Goal: Task Accomplishment & Management: Use online tool/utility

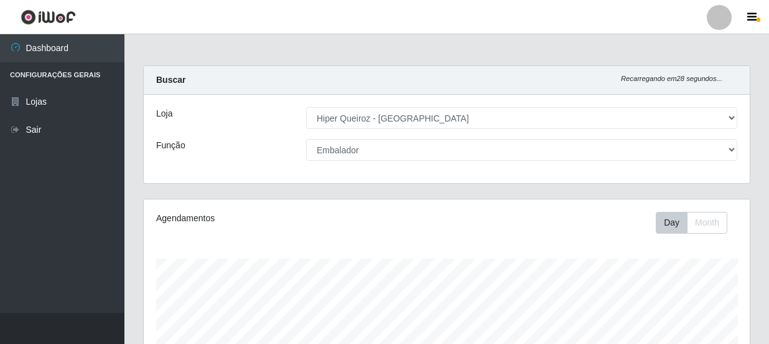
select select "513"
select select "1"
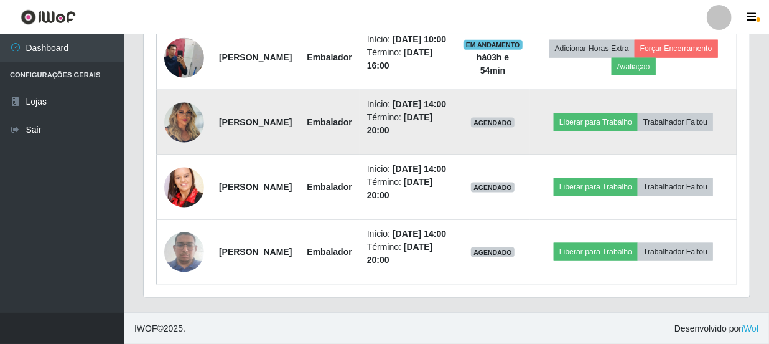
scroll to position [792, 0]
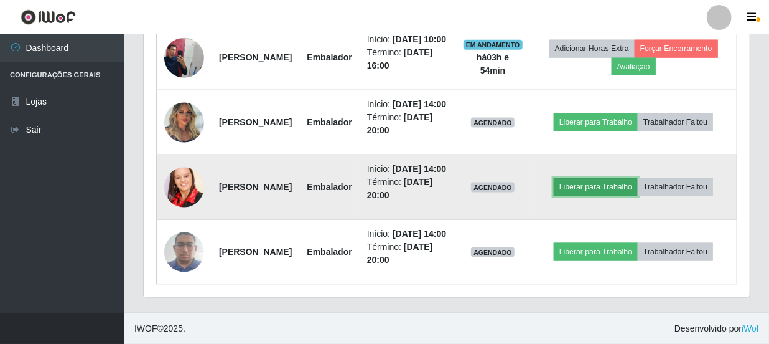
click at [638, 178] on button "Liberar para Trabalho" at bounding box center [596, 186] width 84 height 17
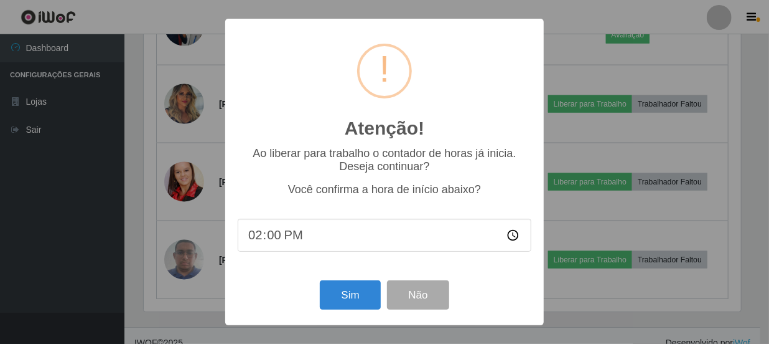
scroll to position [258, 601]
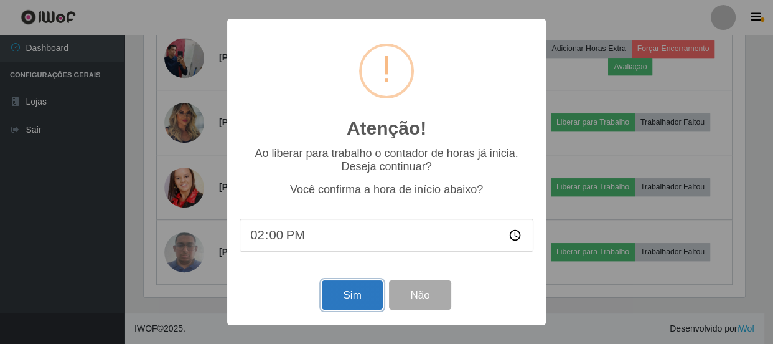
click at [344, 289] on button "Sim" at bounding box center [352, 294] width 60 height 29
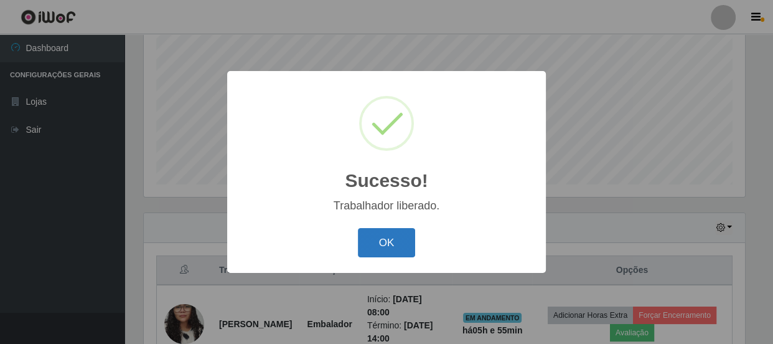
click at [384, 250] on button "OK" at bounding box center [387, 242] width 58 height 29
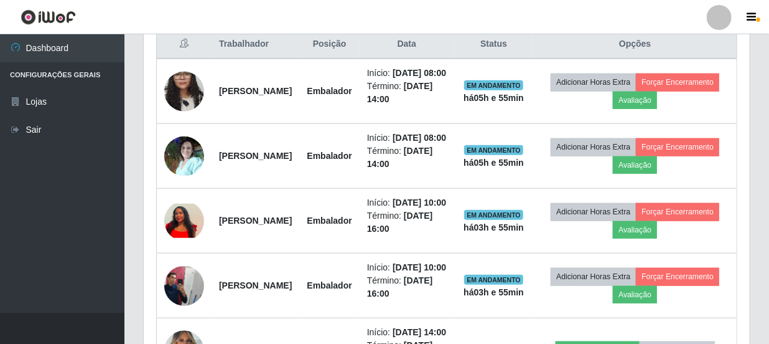
scroll to position [770, 0]
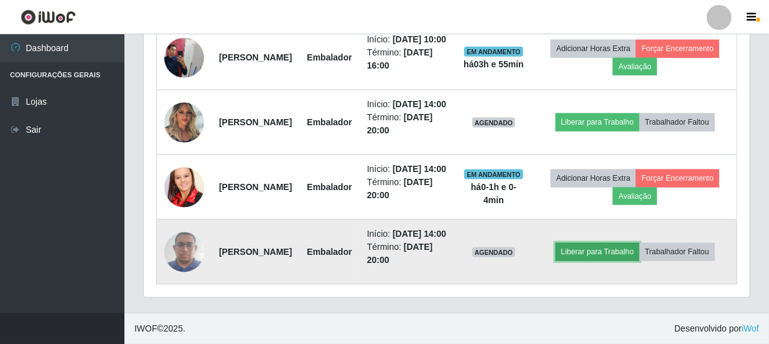
click at [640, 260] on button "Liberar para Trabalho" at bounding box center [598, 251] width 84 height 17
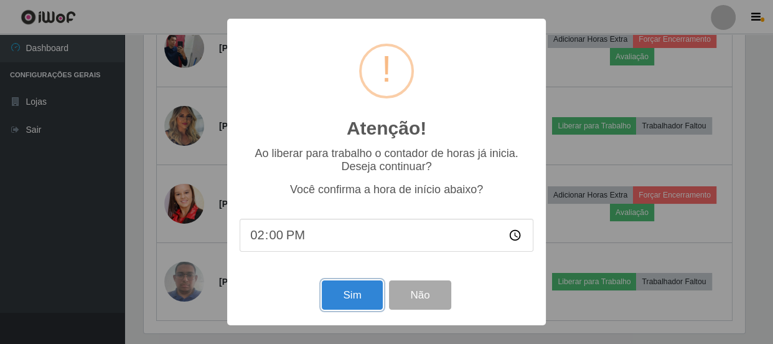
click at [342, 290] on button "Sim" at bounding box center [352, 294] width 60 height 29
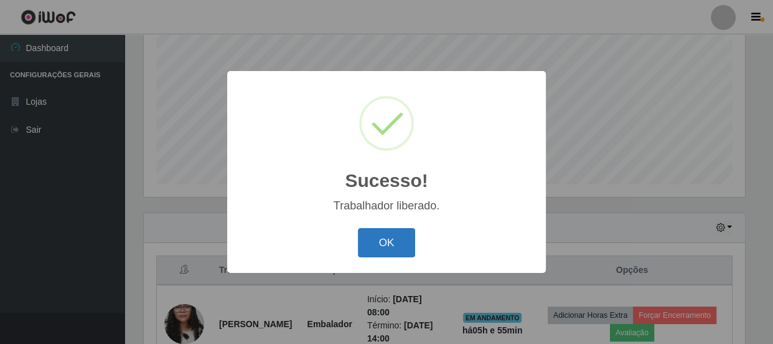
click at [405, 251] on button "OK" at bounding box center [387, 242] width 58 height 29
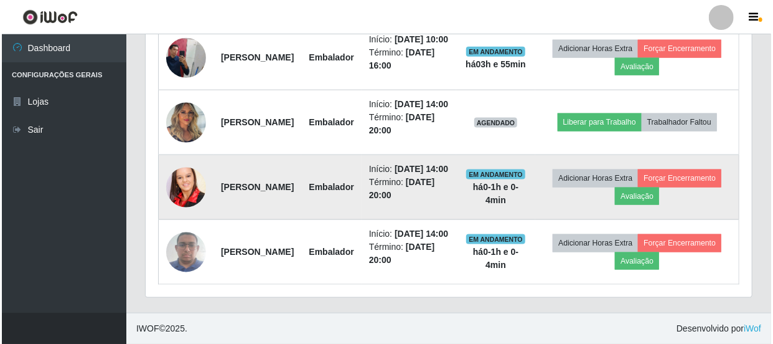
scroll to position [691, 0]
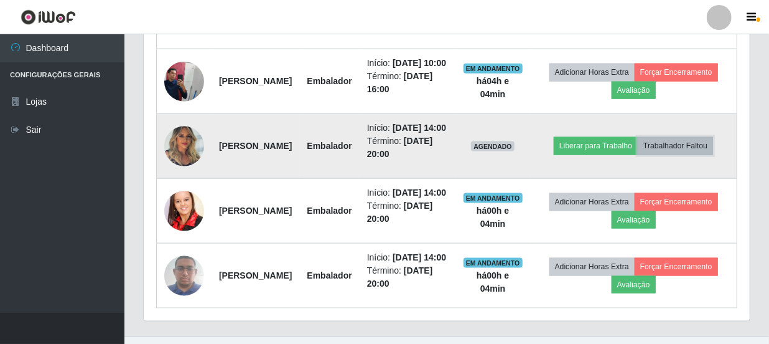
click at [645, 154] on button "Trabalhador Faltou" at bounding box center [675, 145] width 75 height 17
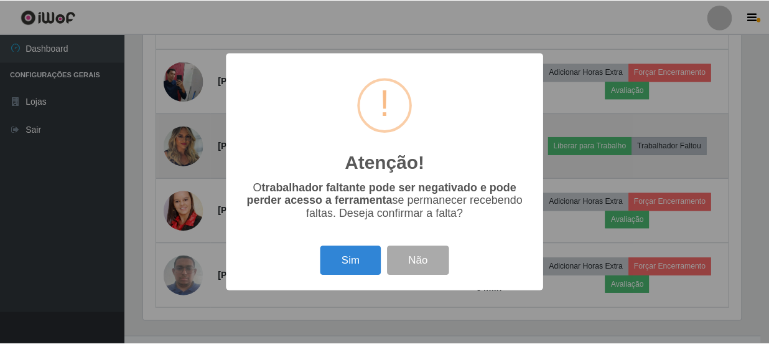
scroll to position [258, 601]
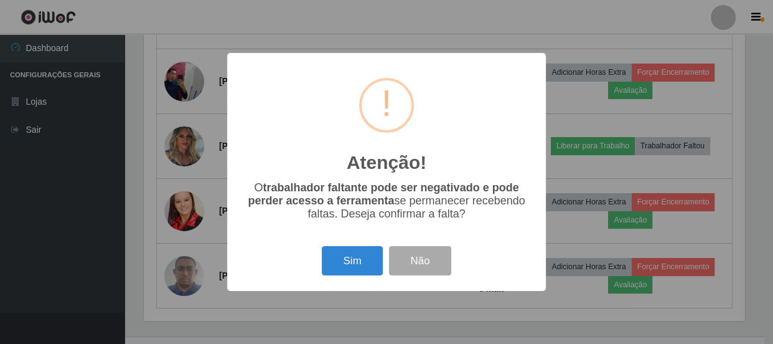
click at [593, 156] on div "Atenção! × O trabalhador faltante pode ser negativado e pode perder acesso a fe…" at bounding box center [386, 172] width 773 height 344
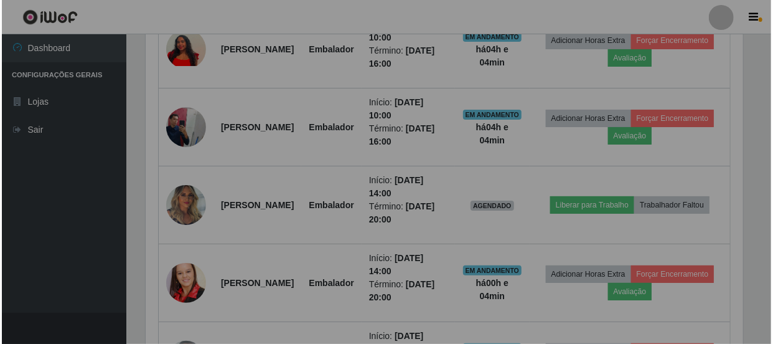
scroll to position [258, 606]
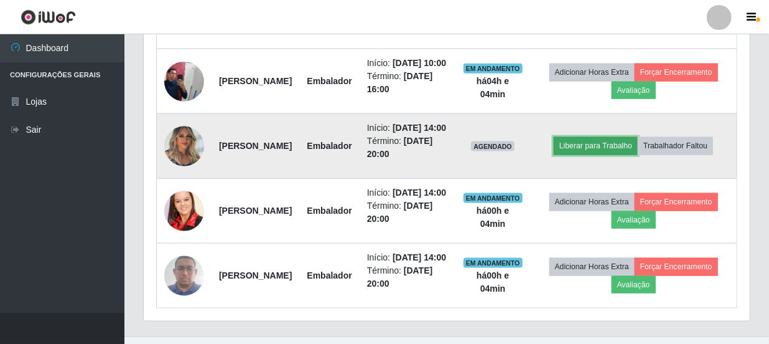
click at [634, 154] on button "Liberar para Trabalho" at bounding box center [596, 145] width 84 height 17
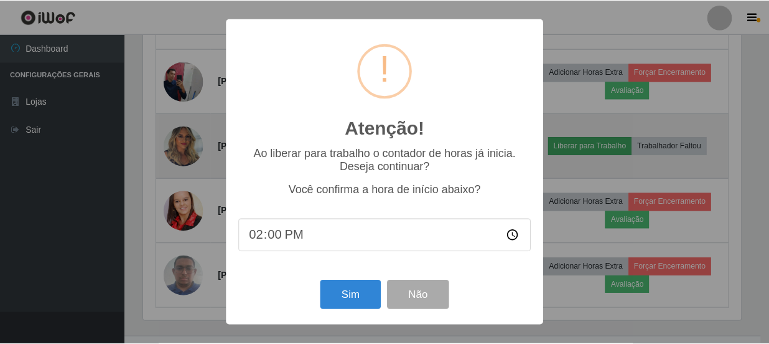
scroll to position [258, 601]
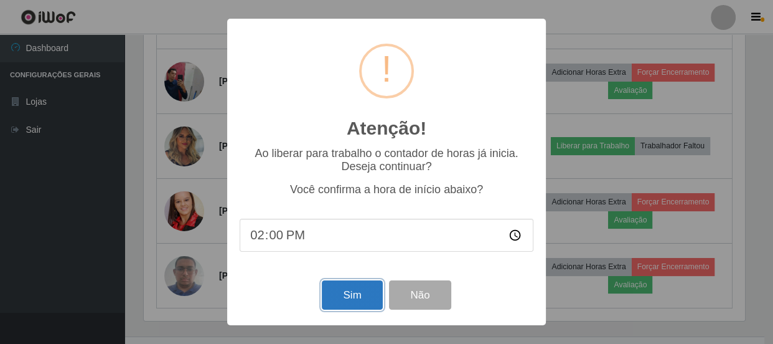
click at [335, 303] on button "Sim" at bounding box center [352, 294] width 60 height 29
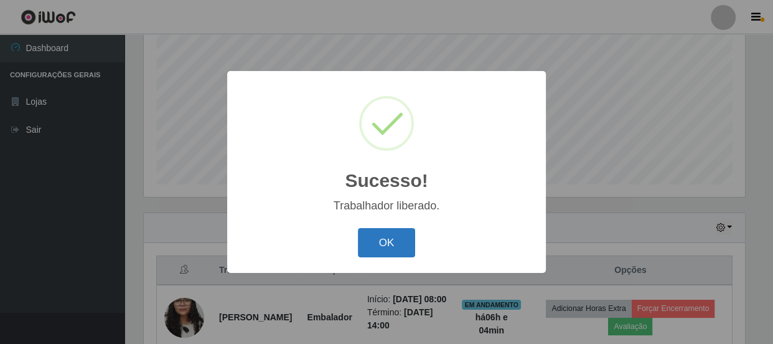
click at [375, 243] on button "OK" at bounding box center [387, 242] width 58 height 29
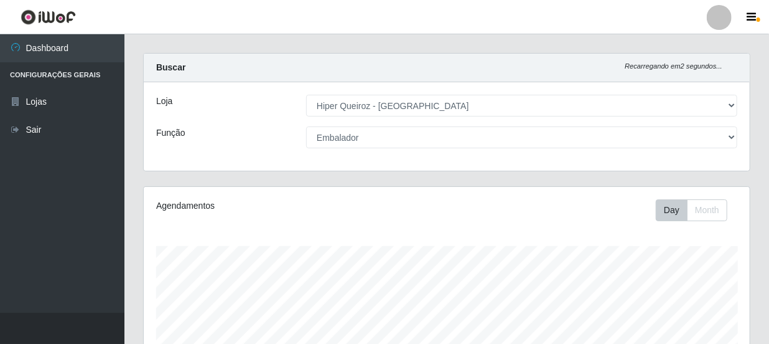
scroll to position [0, 0]
